Goal: Task Accomplishment & Management: Manage account settings

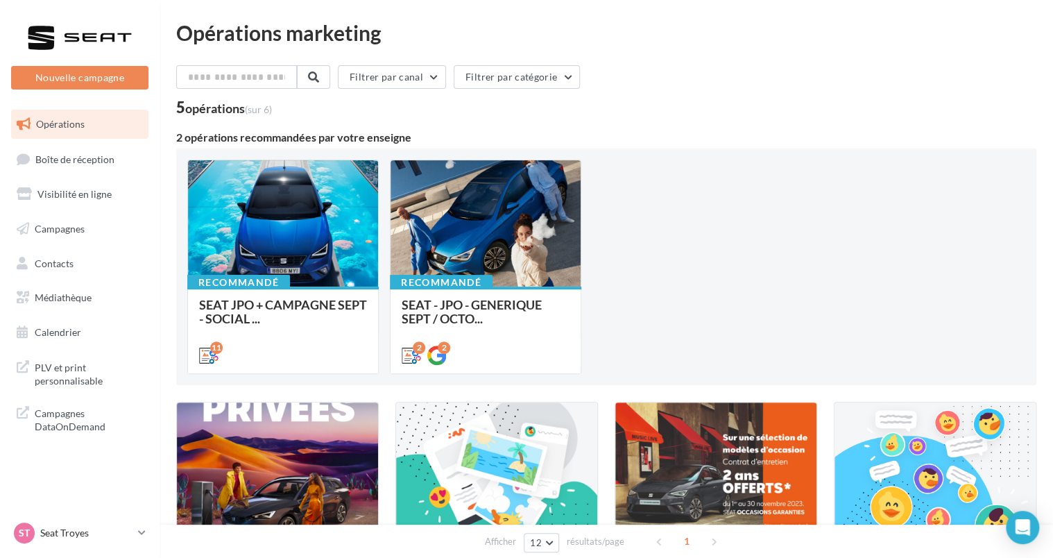
click at [80, 546] on div "ST Seat Troyes SEAT-[GEOGRAPHIC_DATA]" at bounding box center [79, 532] width 137 height 27
click at [80, 534] on p "Seat Troyes" at bounding box center [86, 533] width 92 height 14
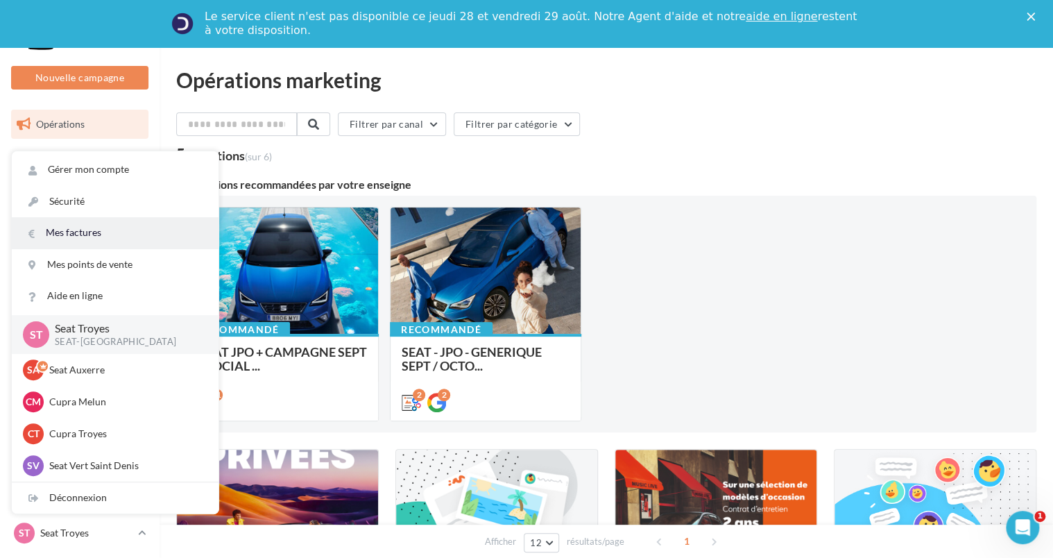
click at [80, 227] on link "Mes factures" at bounding box center [115, 232] width 207 height 31
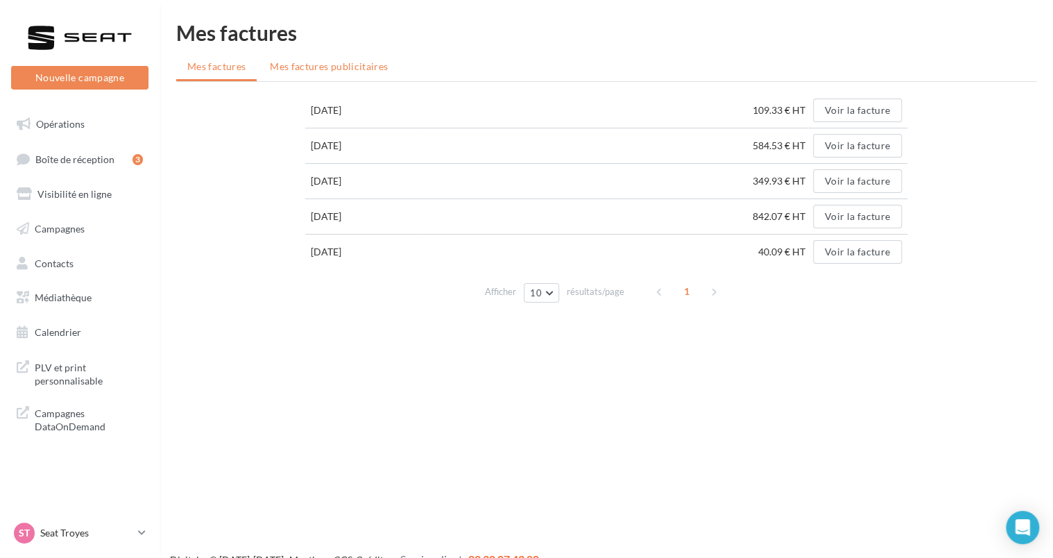
click at [366, 66] on span "Mes factures publicitaires" at bounding box center [329, 66] width 118 height 12
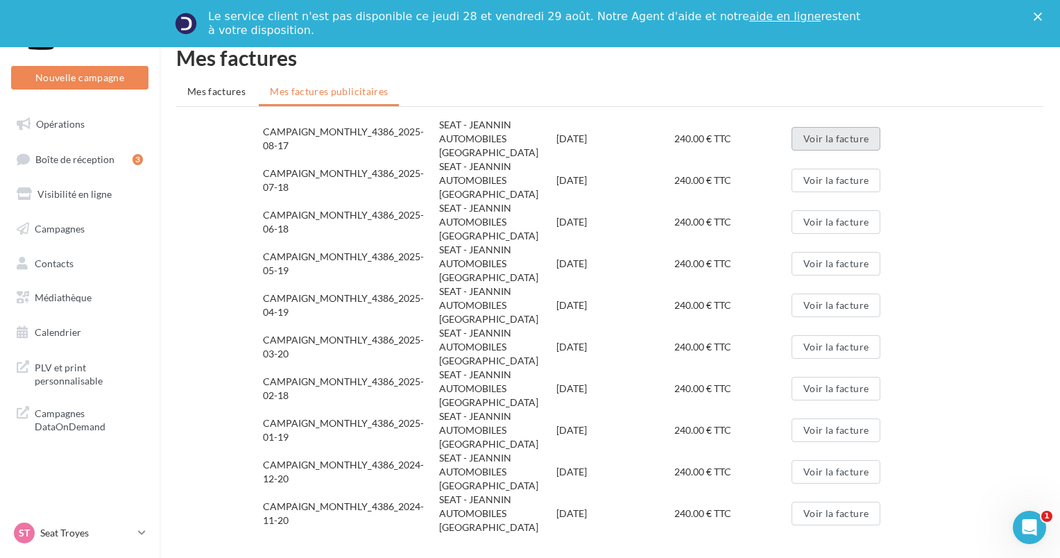
click at [820, 133] on button "Voir la facture" at bounding box center [835, 139] width 89 height 24
click at [38, 537] on div "ST Seat Troyes SEAT-[GEOGRAPHIC_DATA]" at bounding box center [73, 532] width 119 height 21
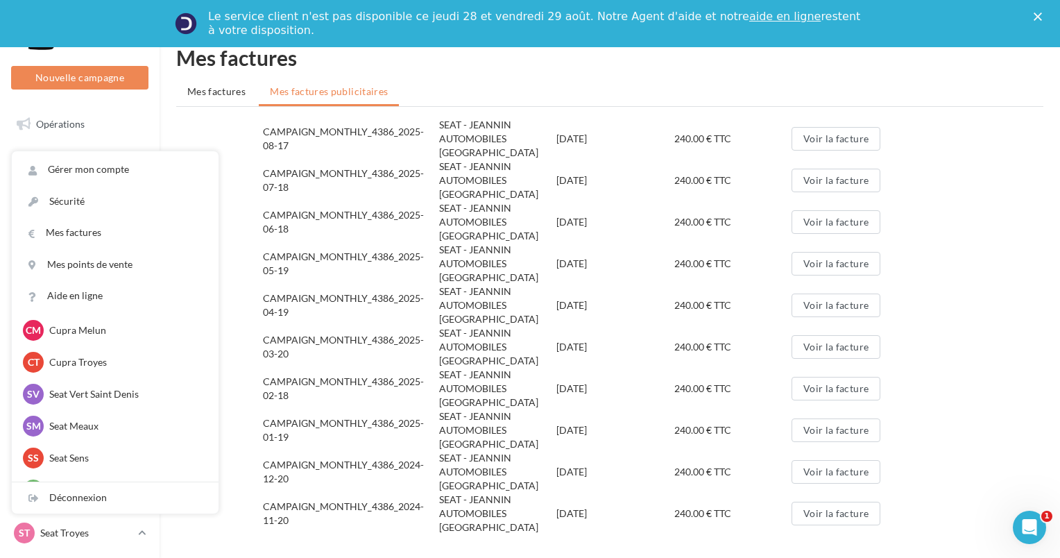
scroll to position [128, 0]
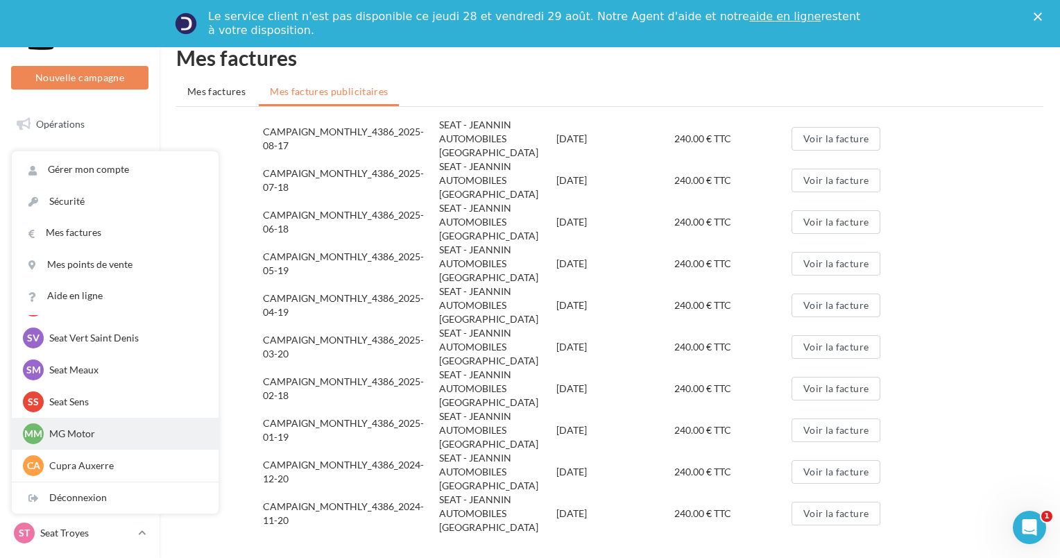
click at [45, 433] on div "MM MG Motor r.valadar@jeannin-automobiles.com" at bounding box center [115, 433] width 184 height 21
